Goal: Entertainment & Leisure: Consume media (video, audio)

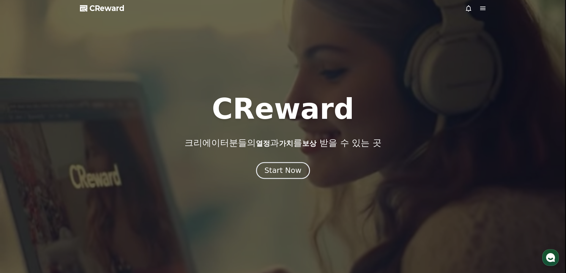
click at [292, 176] on button "Start Now" at bounding box center [283, 170] width 54 height 17
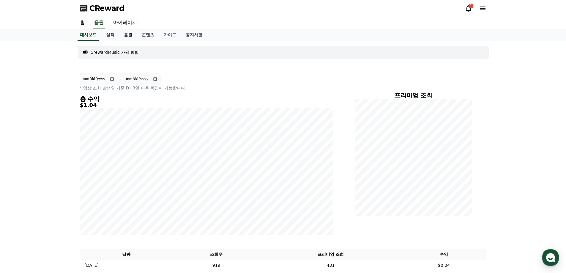
click at [134, 37] on link "음원" at bounding box center [128, 34] width 18 height 11
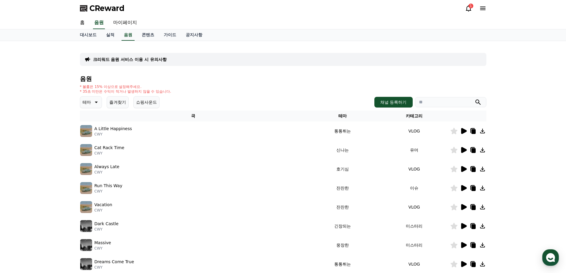
click at [99, 102] on icon at bounding box center [95, 102] width 7 height 7
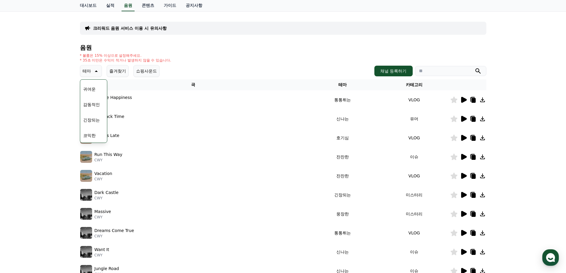
scroll to position [59, 0]
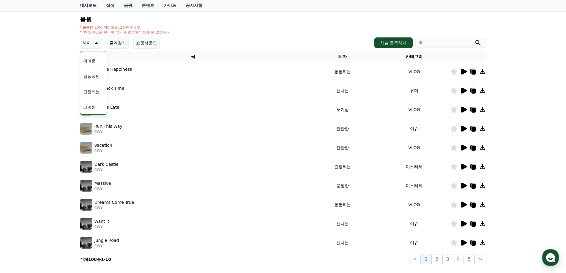
click at [92, 107] on button "코믹한" at bounding box center [89, 107] width 17 height 13
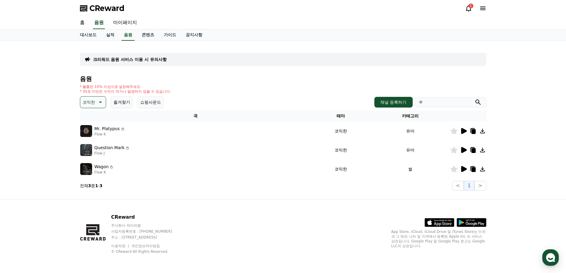
click at [463, 130] on icon at bounding box center [464, 131] width 6 height 6
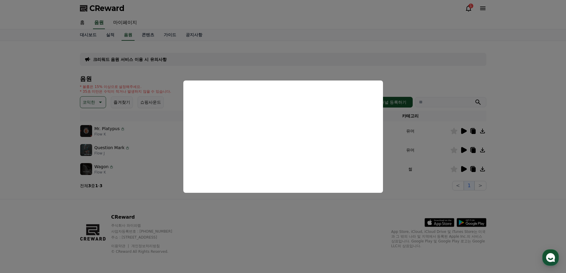
click at [461, 151] on button "close modal" at bounding box center [283, 136] width 566 height 273
click at [464, 149] on icon at bounding box center [464, 150] width 6 height 6
click at [529, 168] on button "close modal" at bounding box center [283, 136] width 566 height 273
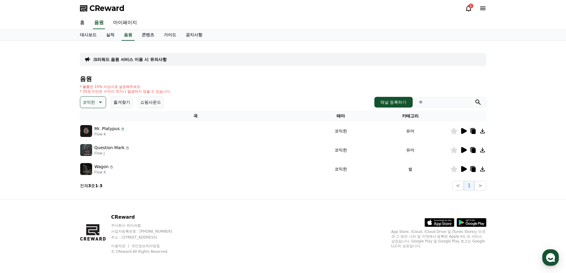
click at [464, 170] on icon at bounding box center [464, 169] width 6 height 6
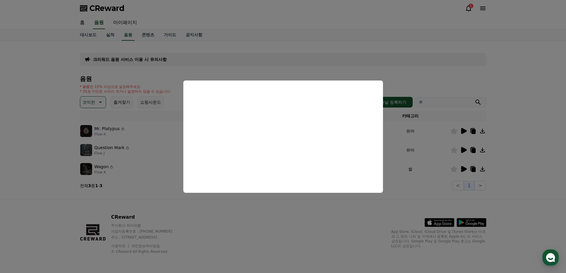
click at [444, 170] on button "close modal" at bounding box center [283, 136] width 566 height 273
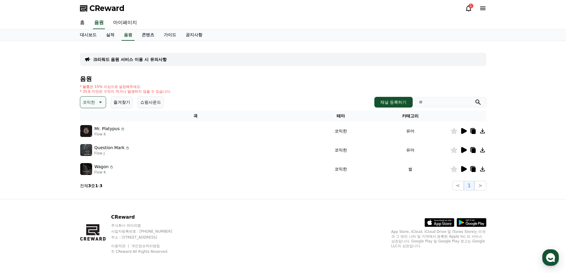
click at [477, 171] on div at bounding box center [468, 168] width 36 height 7
click at [472, 170] on icon at bounding box center [473, 169] width 4 height 5
